Goal: Task Accomplishment & Management: Use online tool/utility

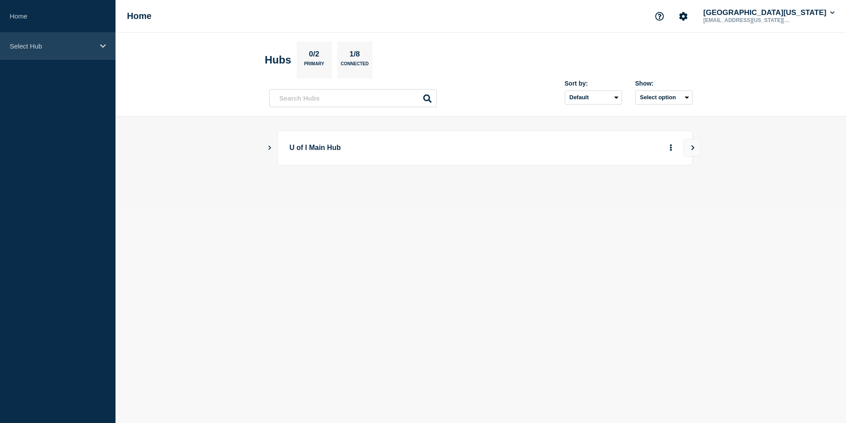
click at [70, 37] on div "Select Hub" at bounding box center [57, 46] width 115 height 27
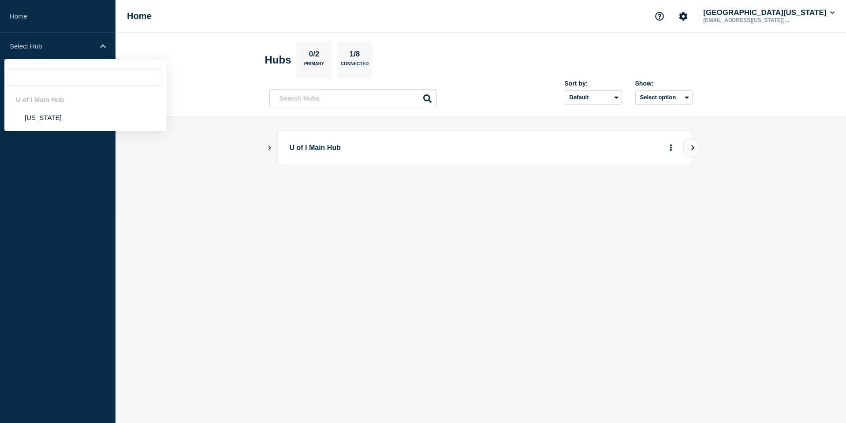
click at [66, 131] on div "U of I Main Hub [US_STATE]" at bounding box center [85, 95] width 162 height 72
click at [56, 124] on li "[US_STATE]" at bounding box center [85, 117] width 162 height 18
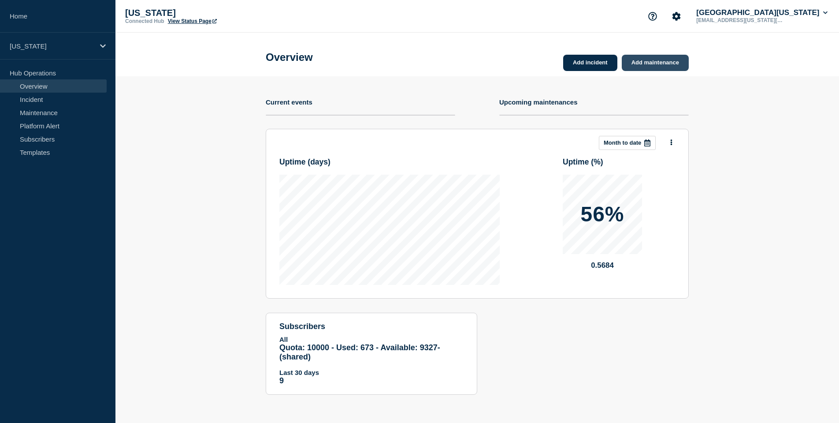
click at [652, 60] on link "Add maintenance" at bounding box center [655, 63] width 67 height 16
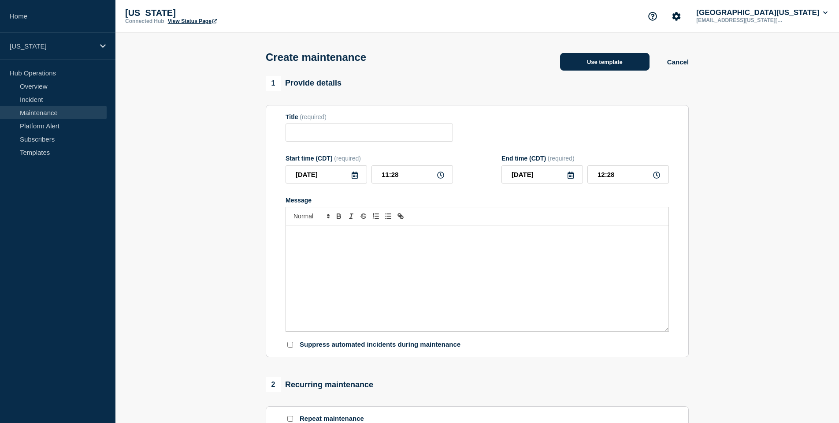
click at [624, 61] on button "Use template" at bounding box center [604, 62] width 89 height 18
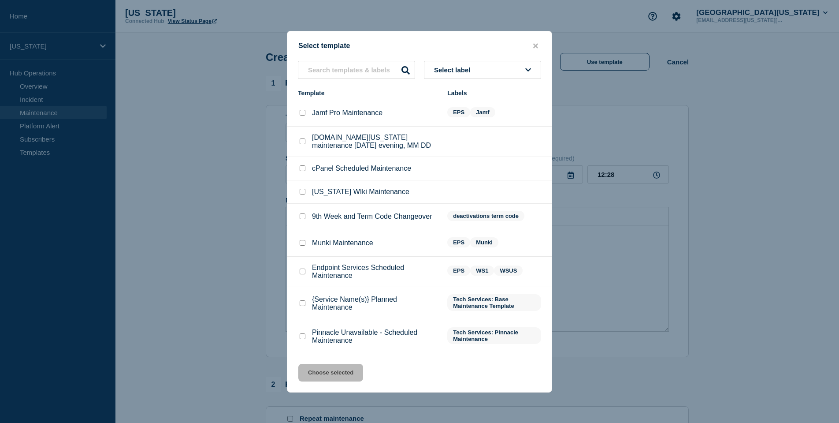
click at [302, 274] on input "Endpoint Services Scheduled Maintenance checkbox" at bounding box center [303, 271] width 6 height 6
checkbox input "true"
click at [330, 375] on button "Choose selected" at bounding box center [330, 373] width 65 height 18
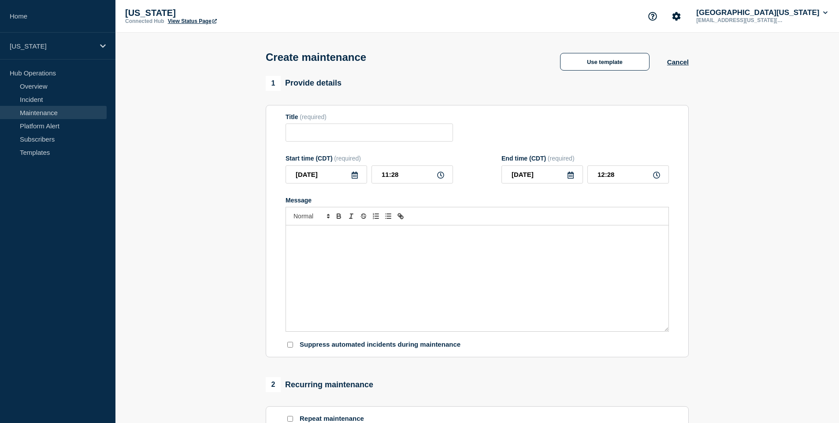
type input "Endpoint Services Scheduled Maintenance"
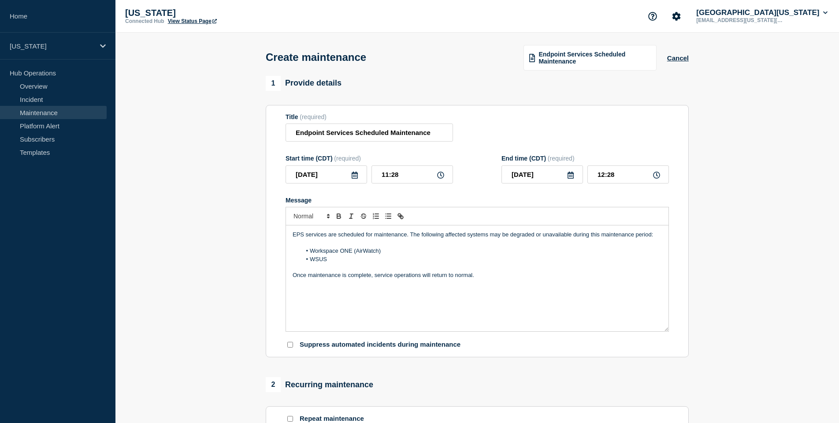
click at [356, 178] on icon at bounding box center [354, 174] width 7 height 7
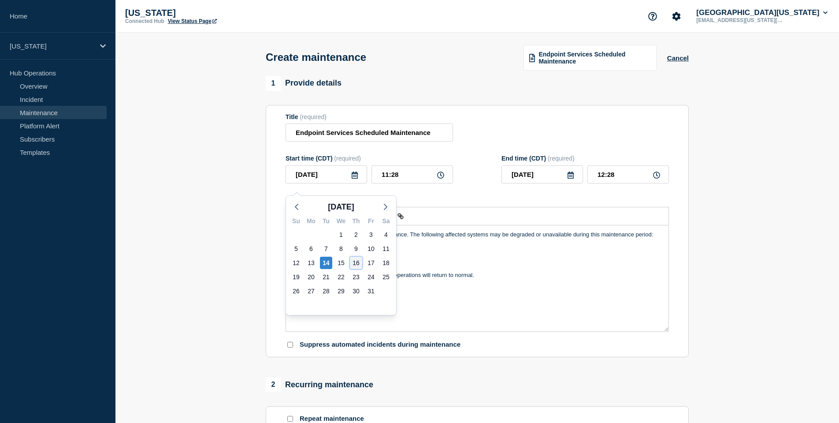
click at [355, 262] on div "16" at bounding box center [356, 263] width 12 height 12
type input "[DATE]"
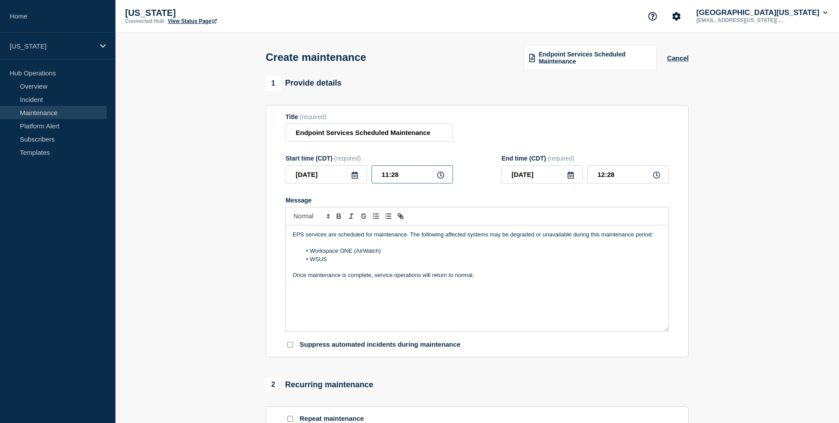
drag, startPoint x: 409, startPoint y: 178, endPoint x: 367, endPoint y: 183, distance: 42.6
click at [367, 183] on div "[DATE] 11:28" at bounding box center [369, 174] width 167 height 18
type input "07:00"
click at [611, 183] on input "08:00" at bounding box center [628, 174] width 82 height 18
type input "08:30"
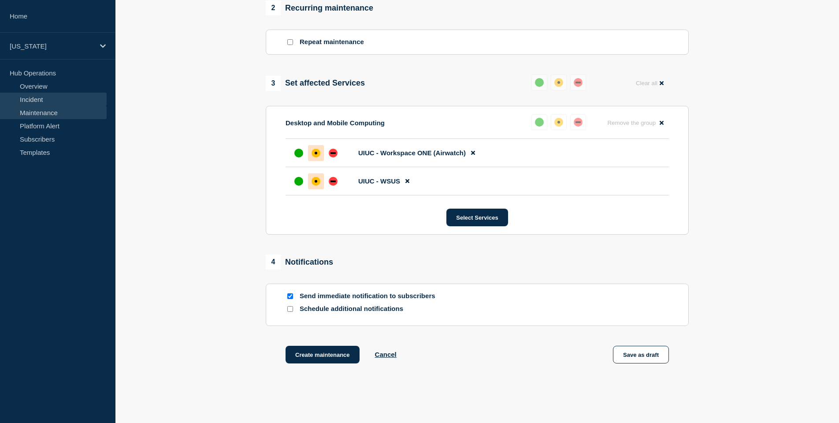
scroll to position [435, 0]
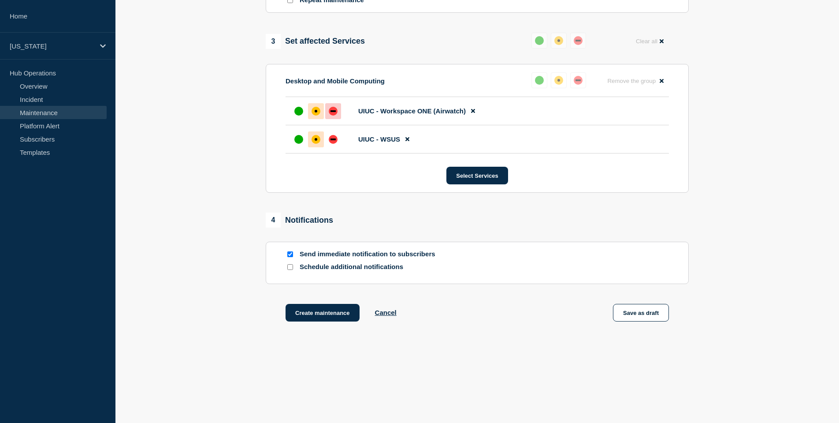
click at [334, 110] on div "down" at bounding box center [333, 111] width 5 height 2
click at [333, 138] on div "down" at bounding box center [333, 139] width 5 height 2
click at [319, 309] on button "Create maintenance" at bounding box center [323, 313] width 74 height 18
